Goal: Information Seeking & Learning: Learn about a topic

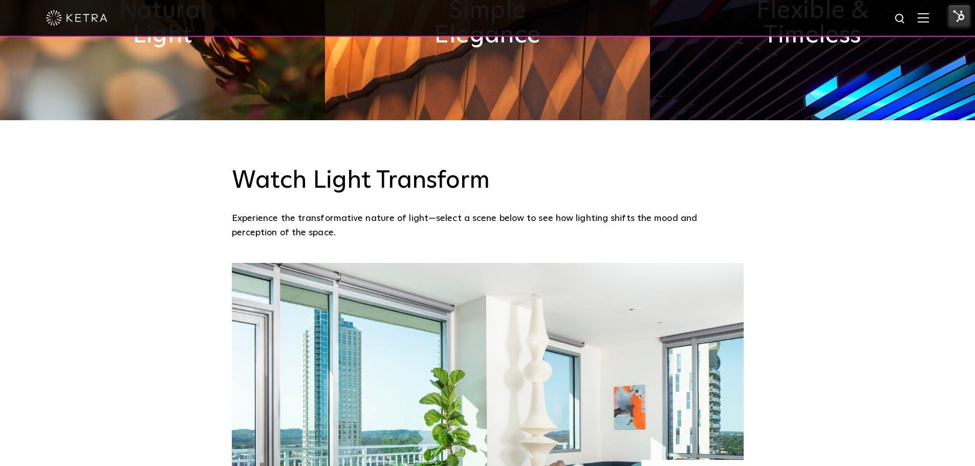
scroll to position [709, 0]
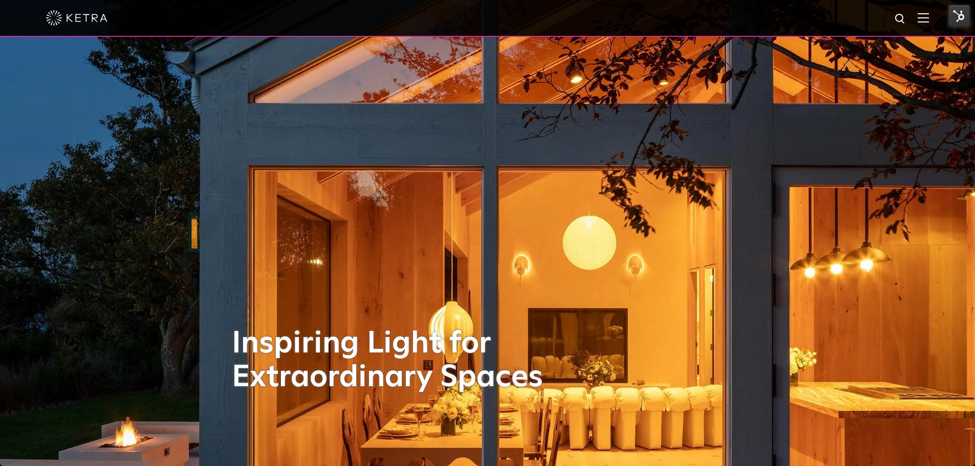
click at [929, 17] on img at bounding box center [923, 18] width 11 height 10
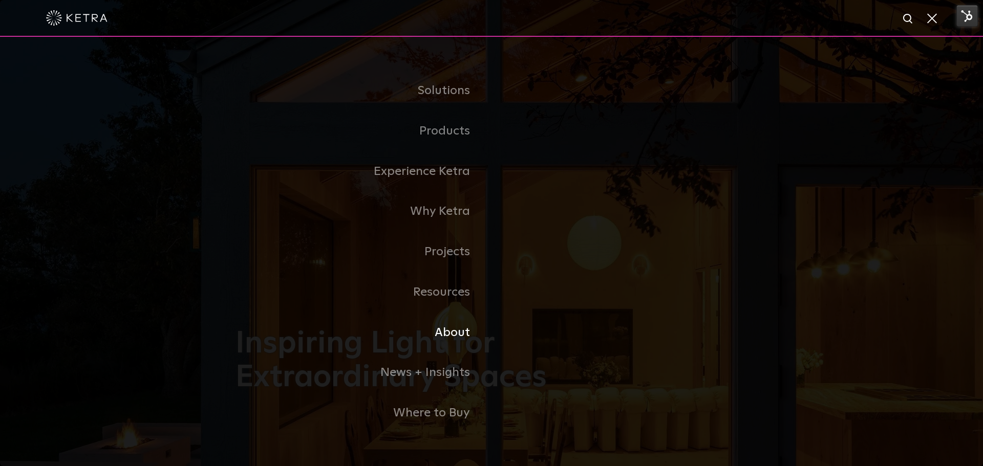
click at [449, 332] on link "About" at bounding box center [363, 333] width 256 height 40
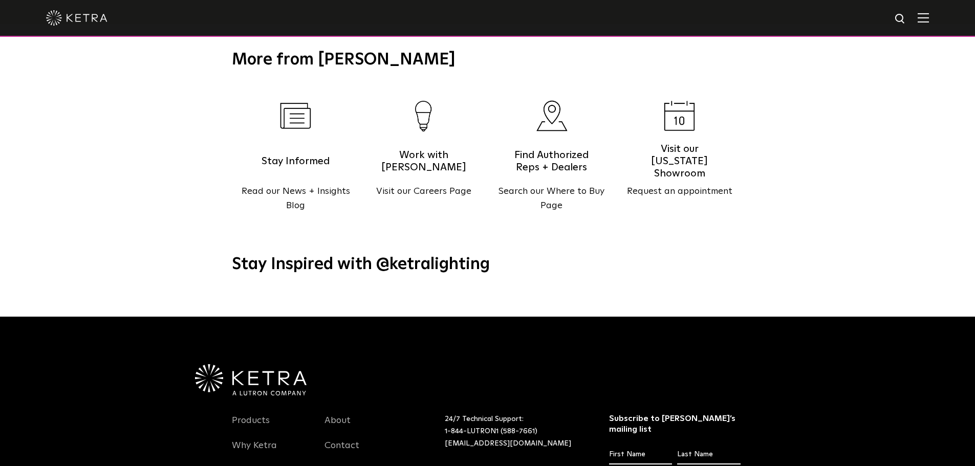
scroll to position [1319, 0]
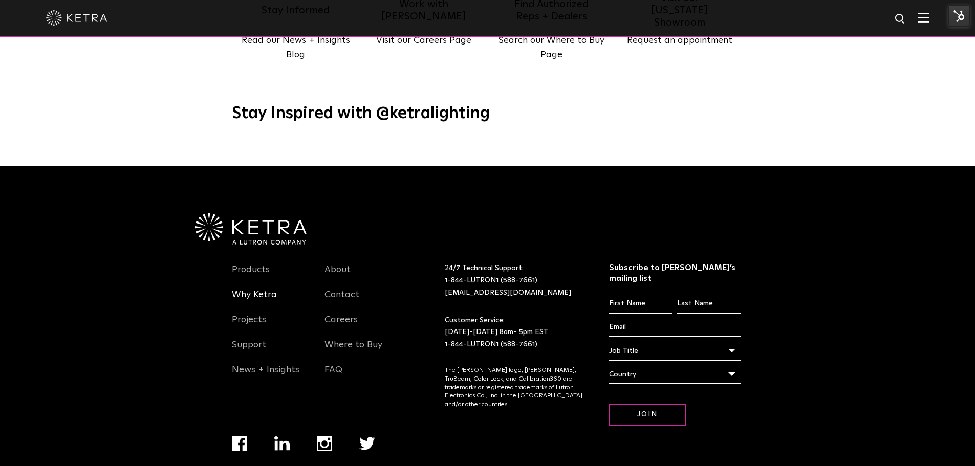
click at [246, 289] on link "Why Ketra" at bounding box center [254, 301] width 45 height 24
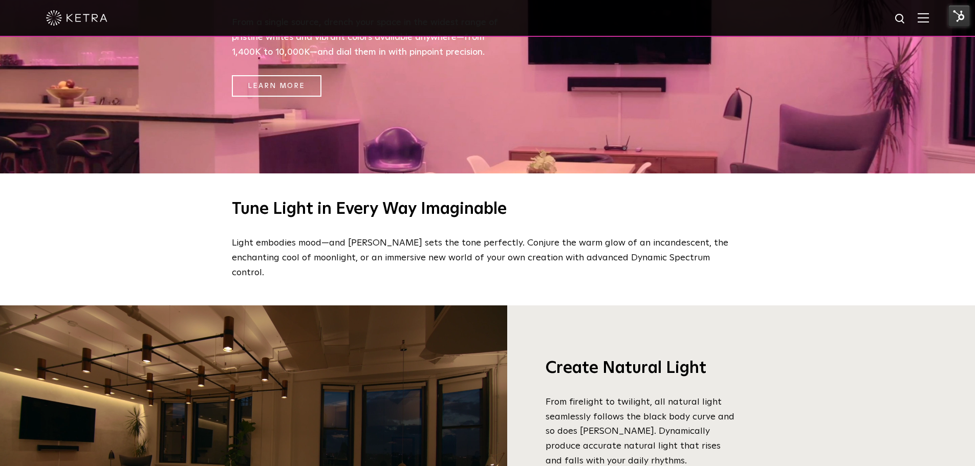
scroll to position [771, 0]
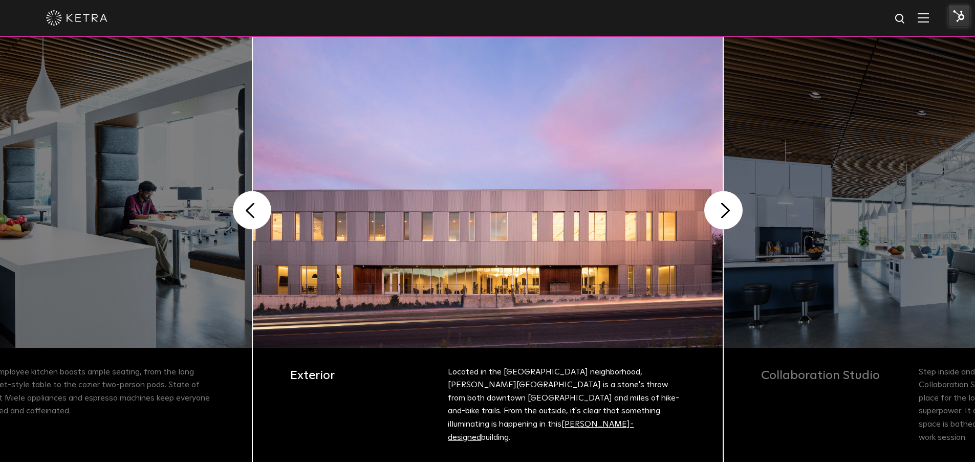
scroll to position [215, 0]
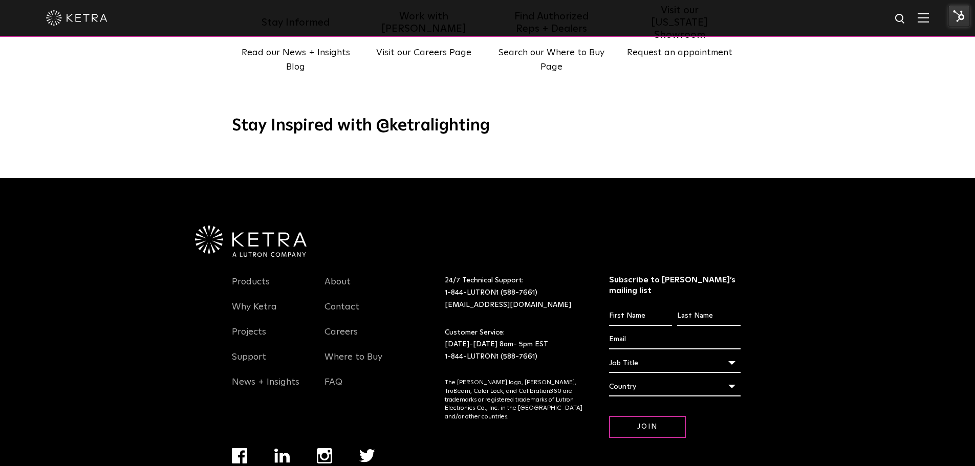
scroll to position [1319, 0]
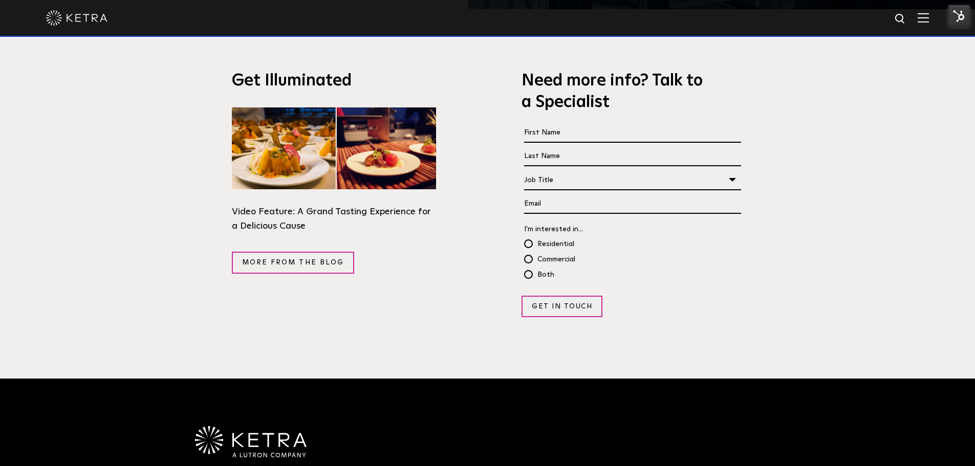
scroll to position [1841, 0]
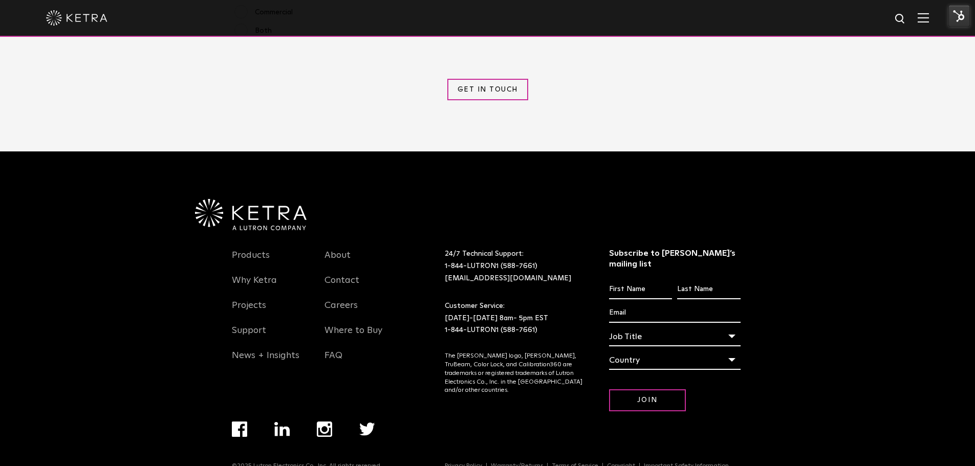
scroll to position [1307, 0]
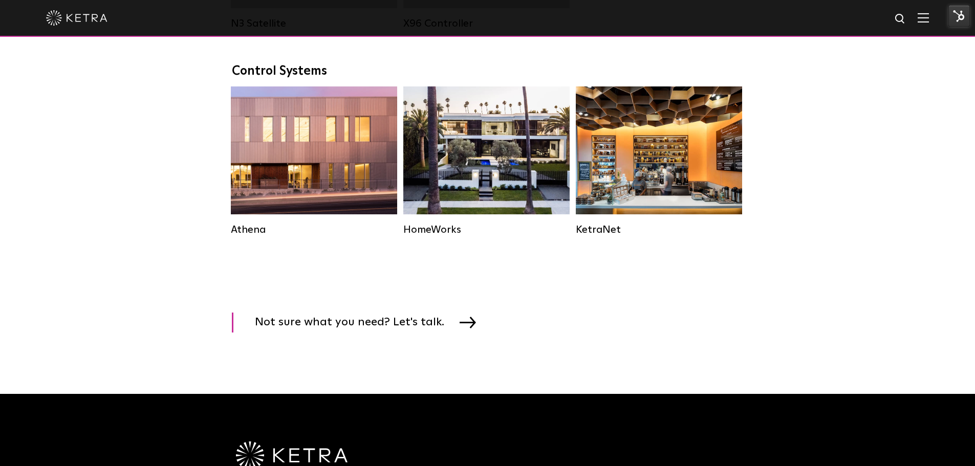
scroll to position [1500, 0]
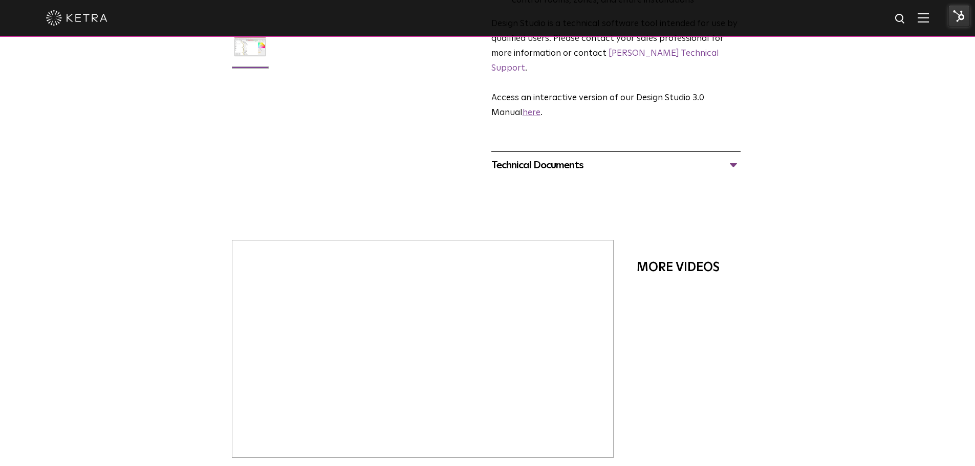
scroll to position [303, 0]
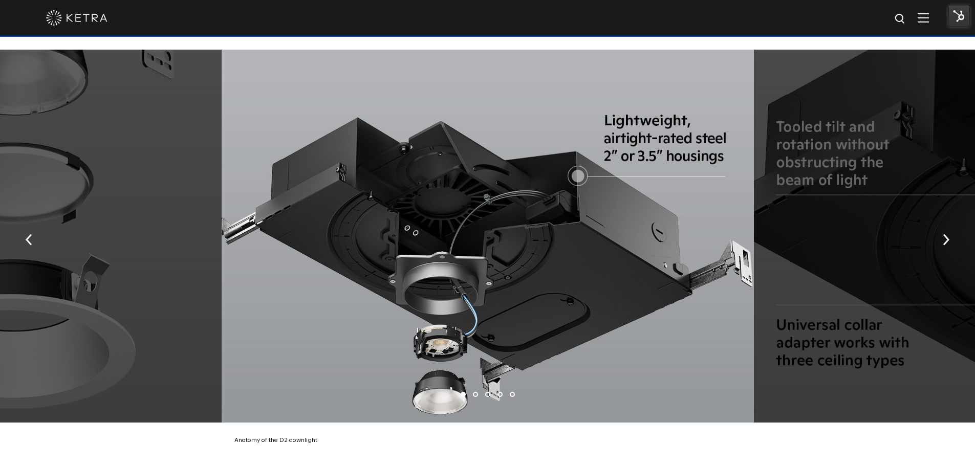
scroll to position [1910, 0]
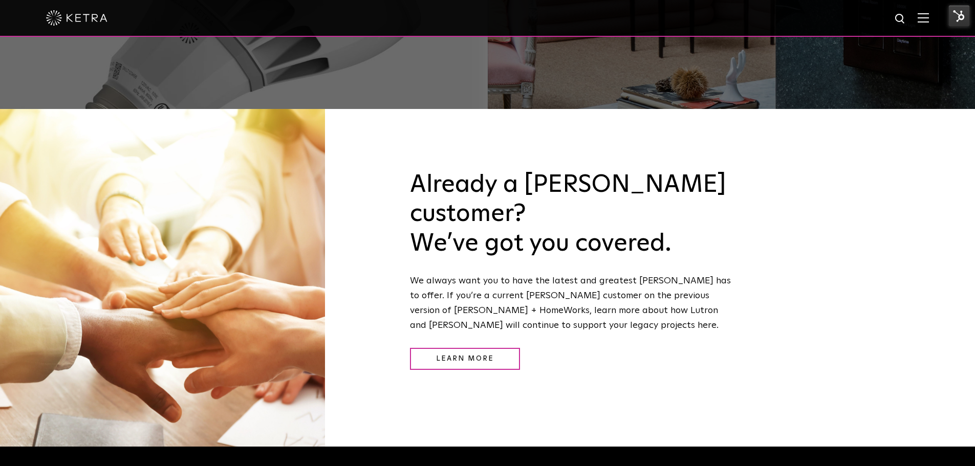
scroll to position [1169, 0]
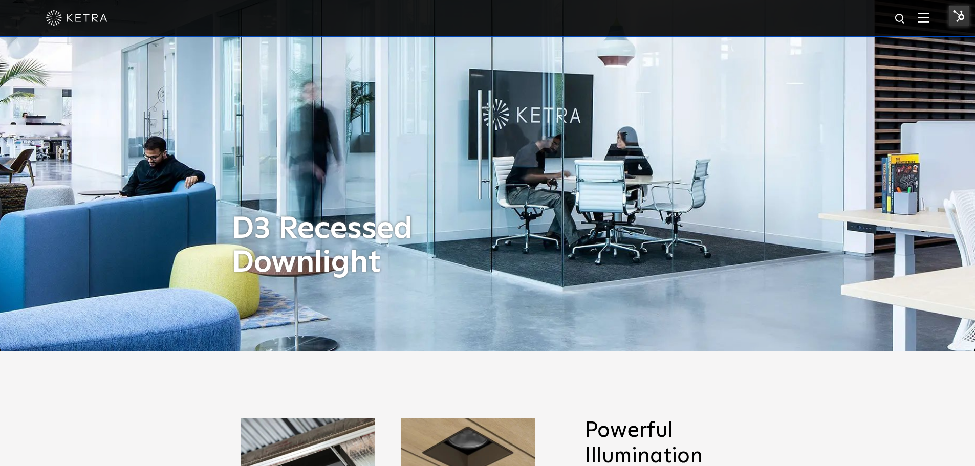
scroll to position [115, 0]
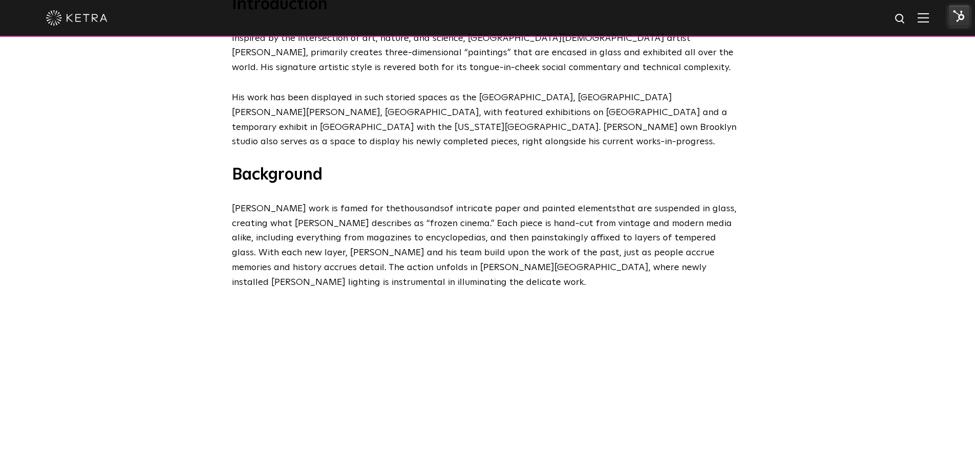
scroll to position [566, 0]
